Goal: Navigation & Orientation: Find specific page/section

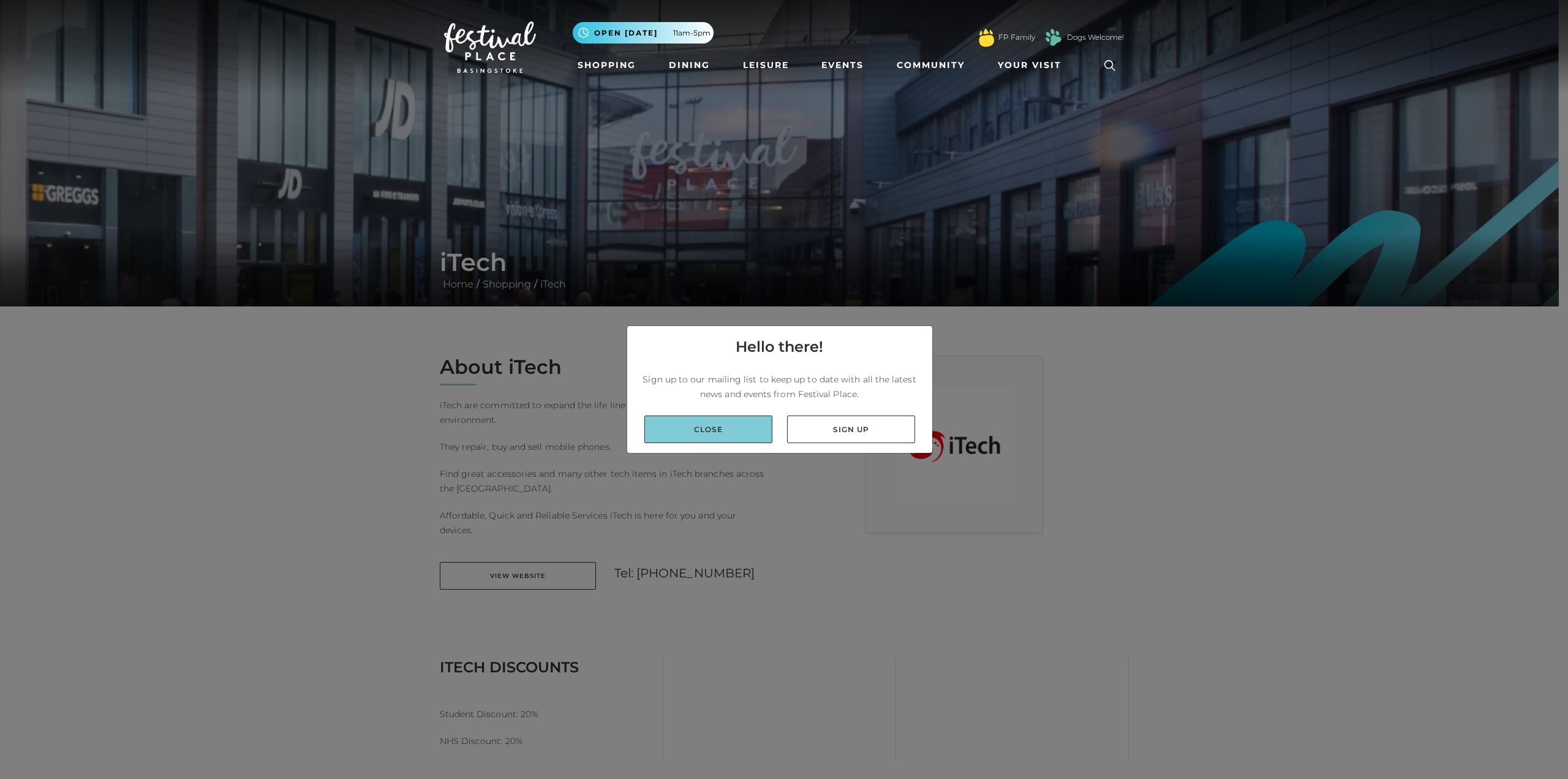
click at [748, 427] on link "Close" at bounding box center [707, 430] width 128 height 28
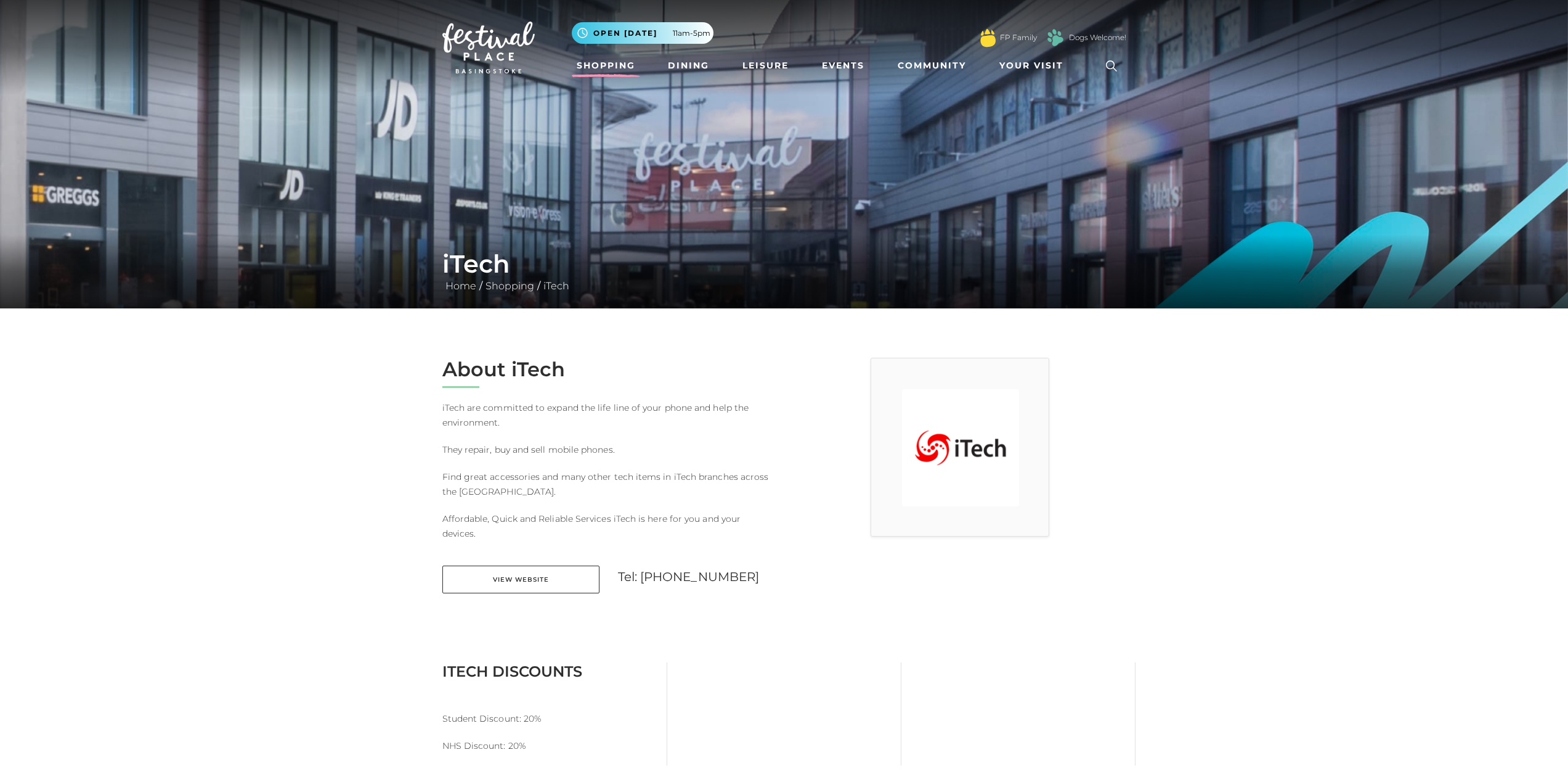
click at [624, 61] on link "Shopping" at bounding box center [606, 65] width 69 height 23
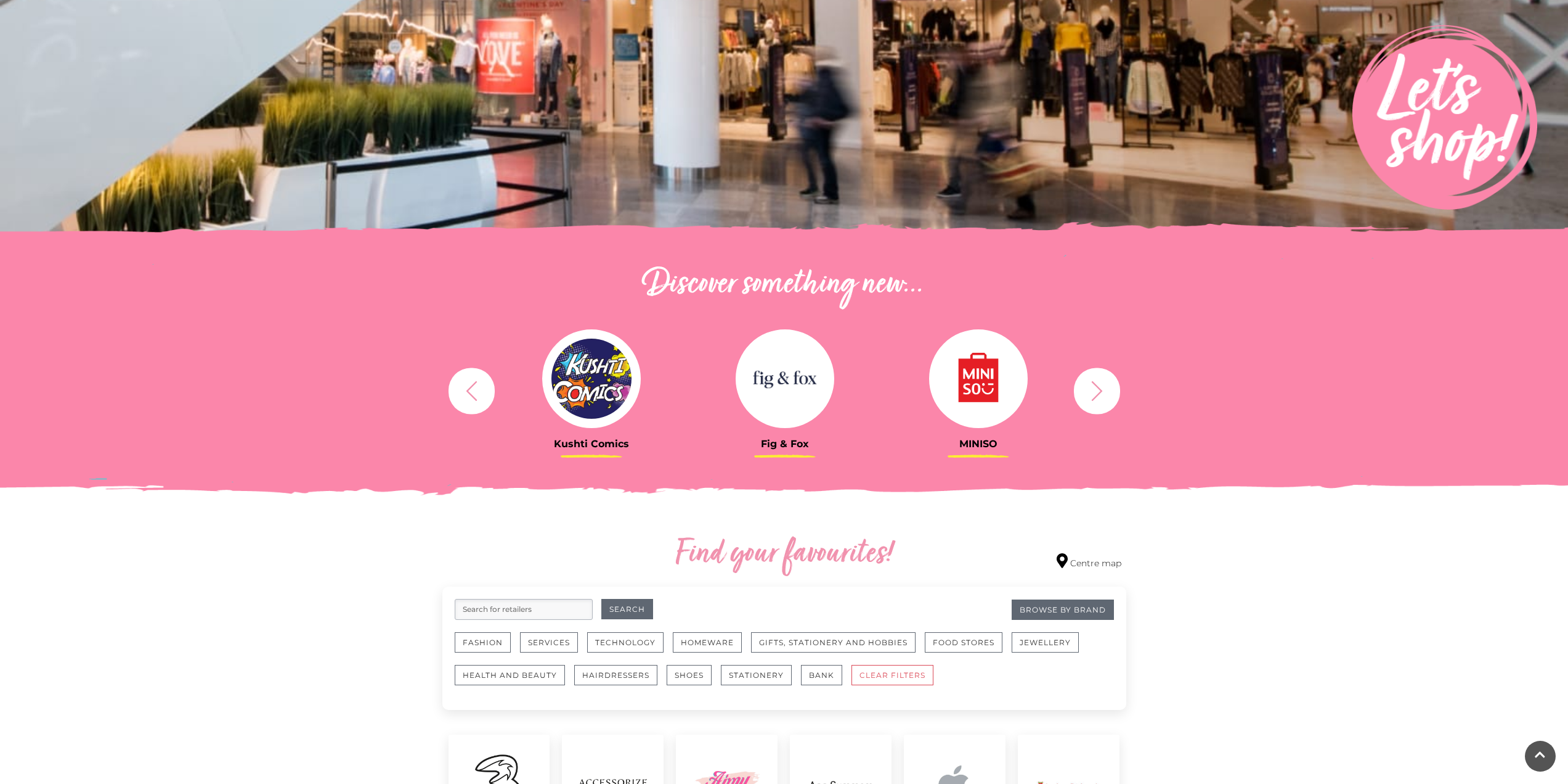
scroll to position [191, 0]
click at [1107, 392] on icon "button" at bounding box center [1097, 391] width 23 height 23
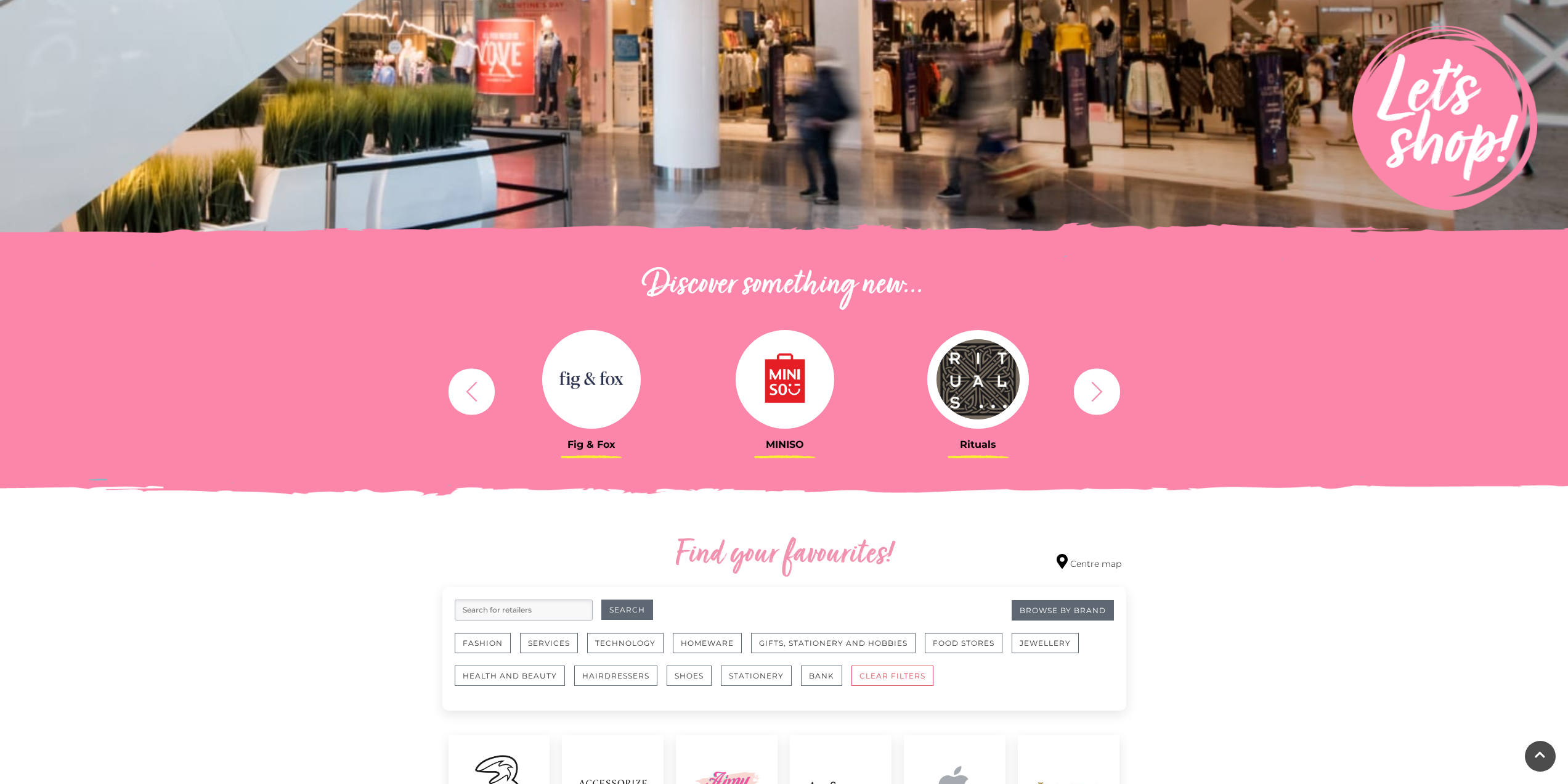
click at [1107, 392] on icon "button" at bounding box center [1097, 391] width 23 height 23
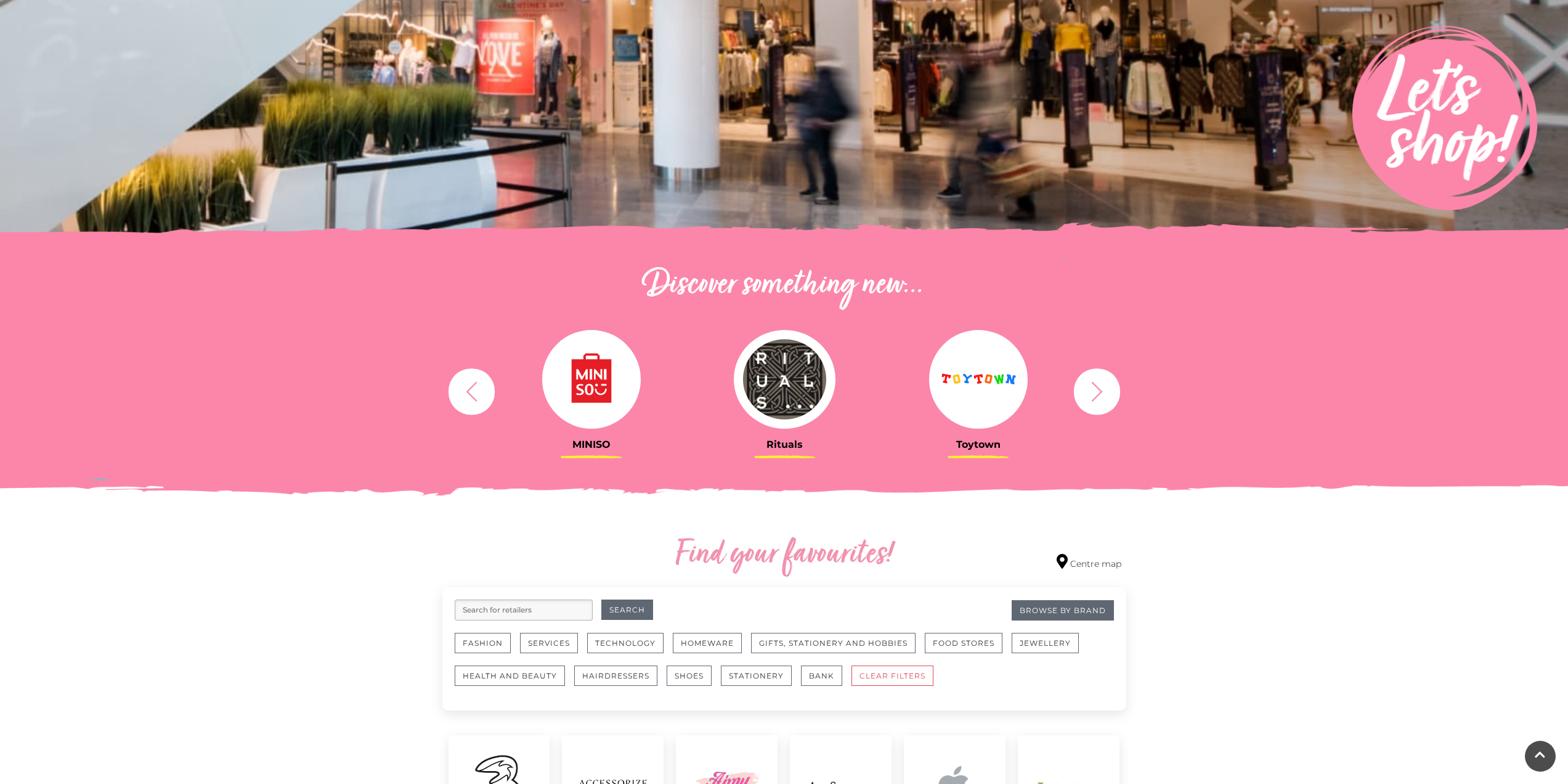
click at [1107, 392] on icon "button" at bounding box center [1097, 391] width 23 height 23
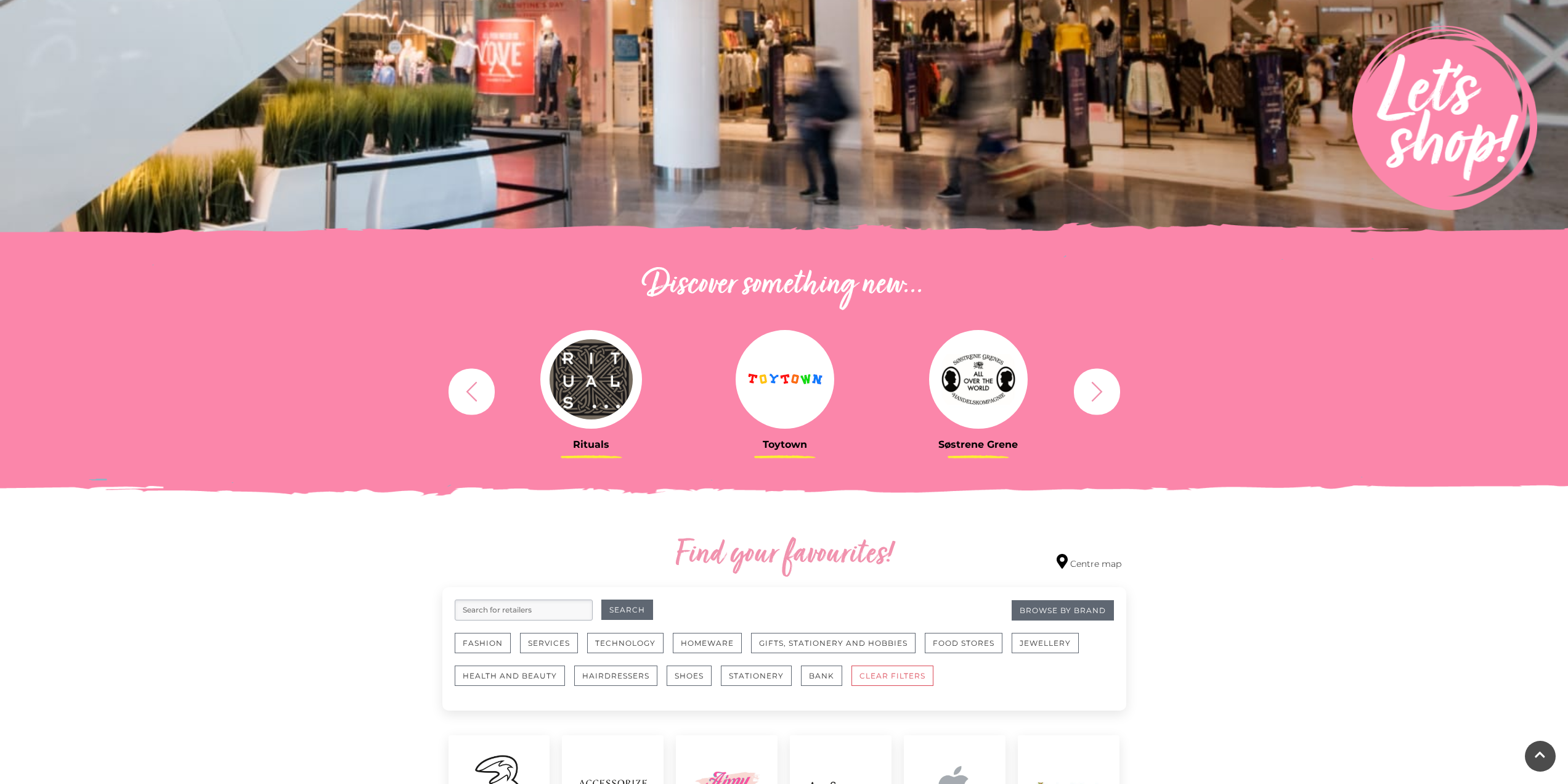
click at [1107, 392] on icon "button" at bounding box center [1097, 391] width 23 height 23
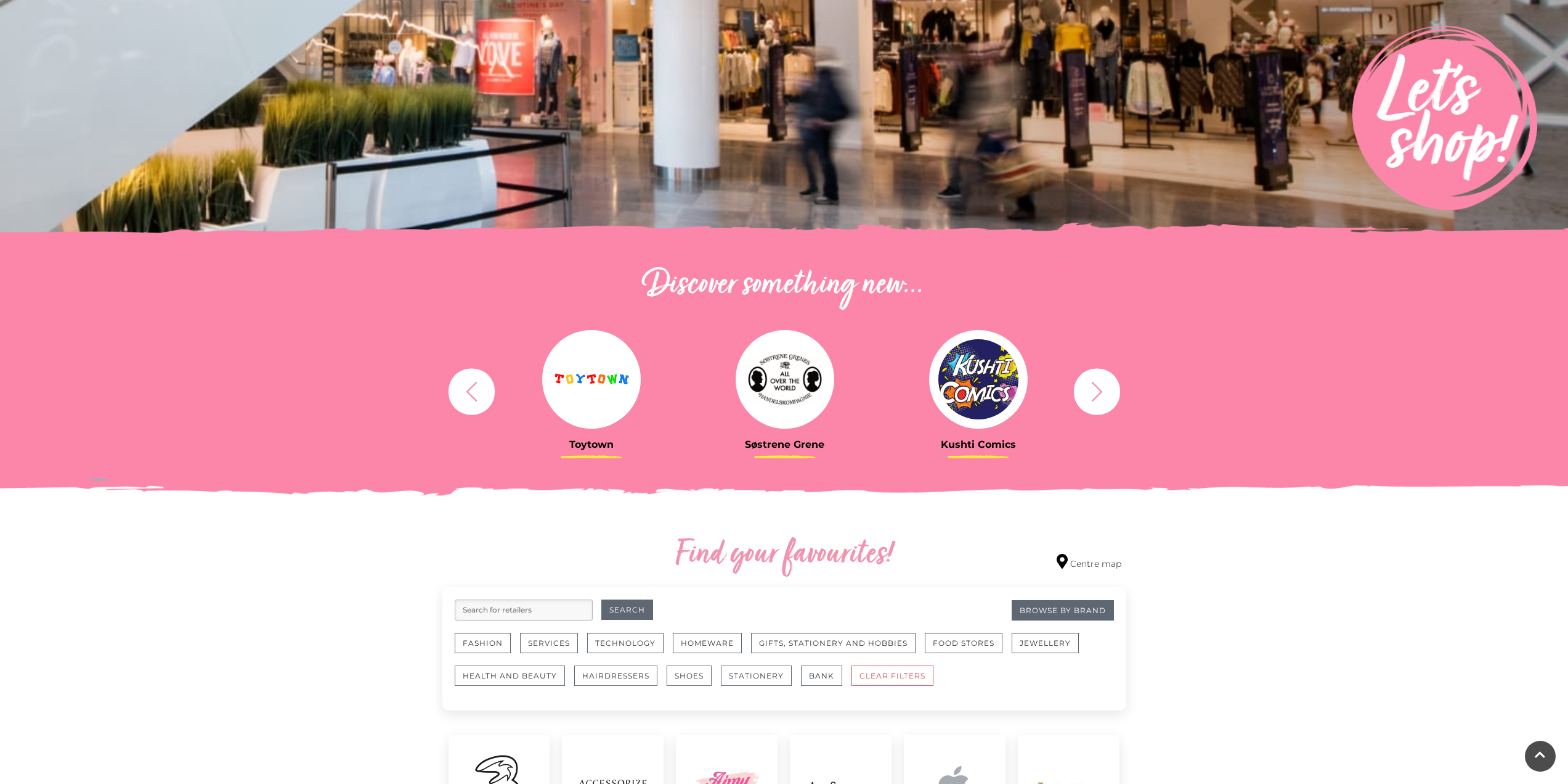
click at [1107, 392] on icon "button" at bounding box center [1097, 391] width 23 height 23
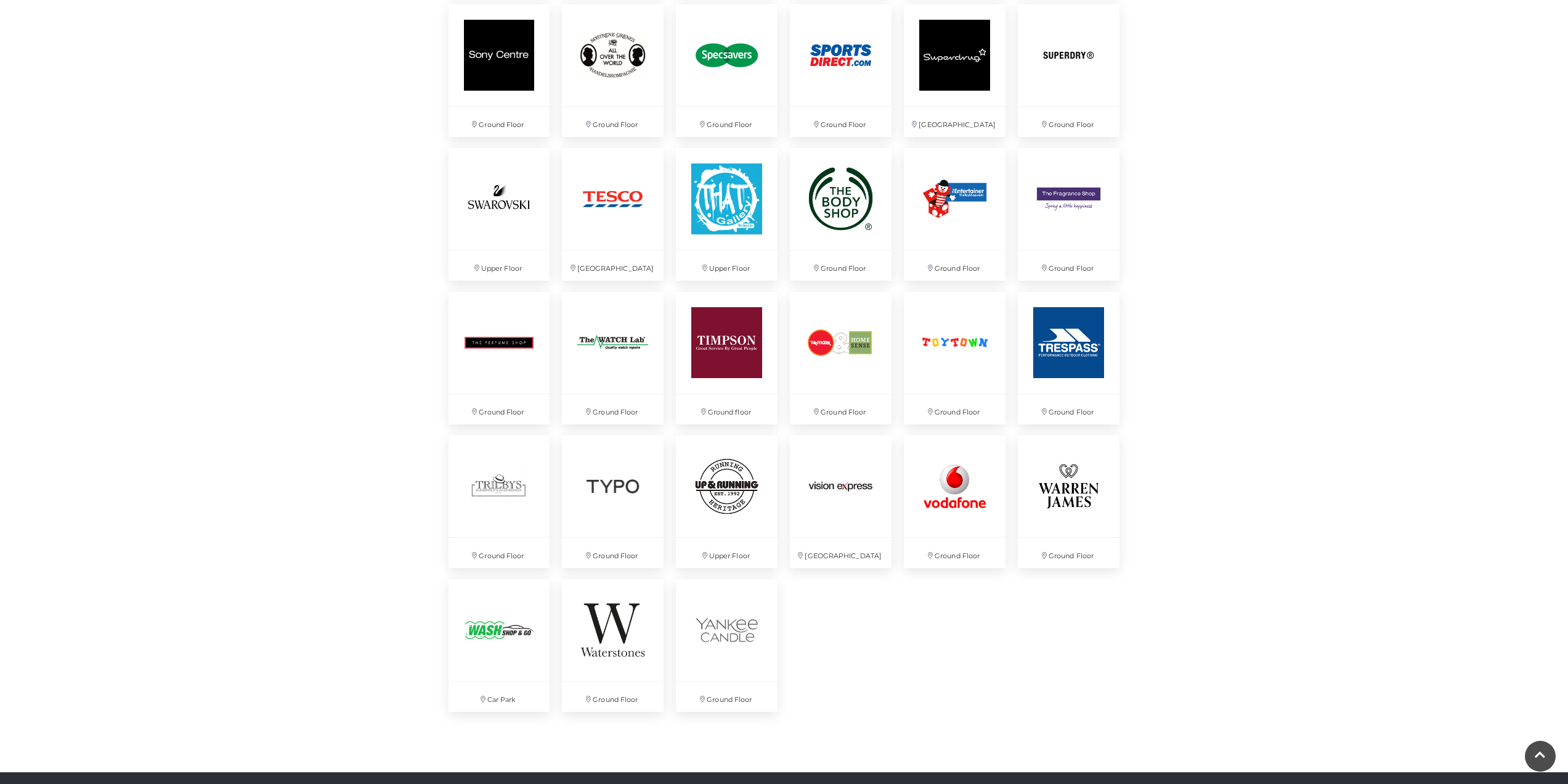
scroll to position [2940, 0]
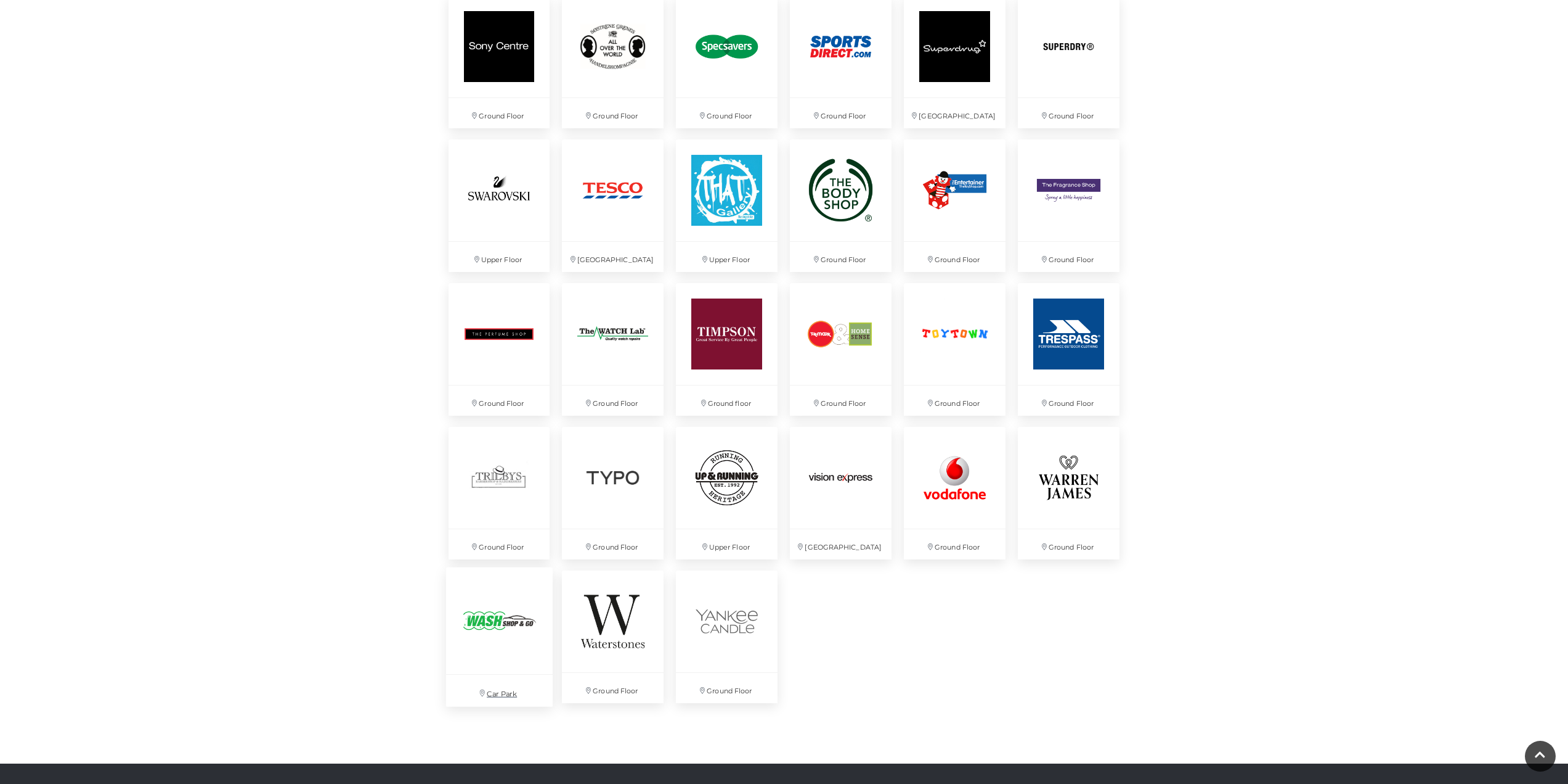
click at [463, 648] on img at bounding box center [498, 619] width 107 height 107
